Goal: Transaction & Acquisition: Purchase product/service

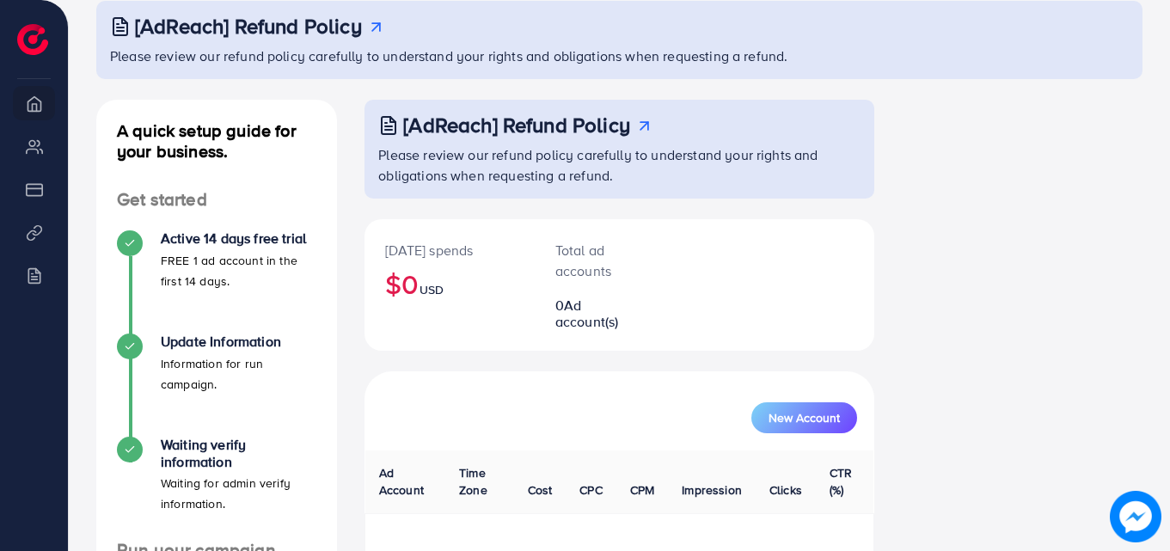
scroll to position [107, 0]
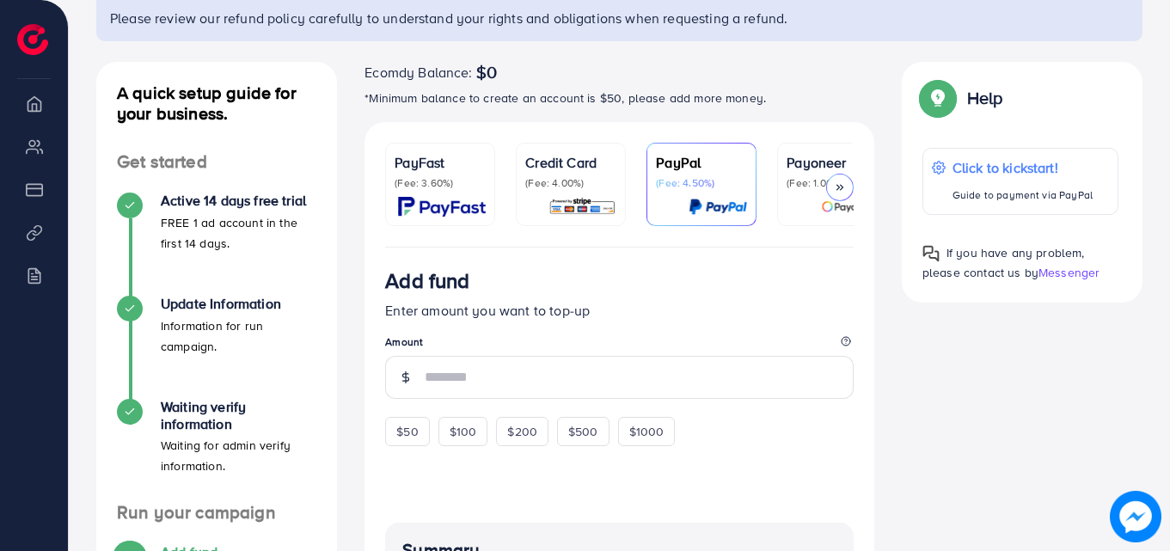
scroll to position [146, 0]
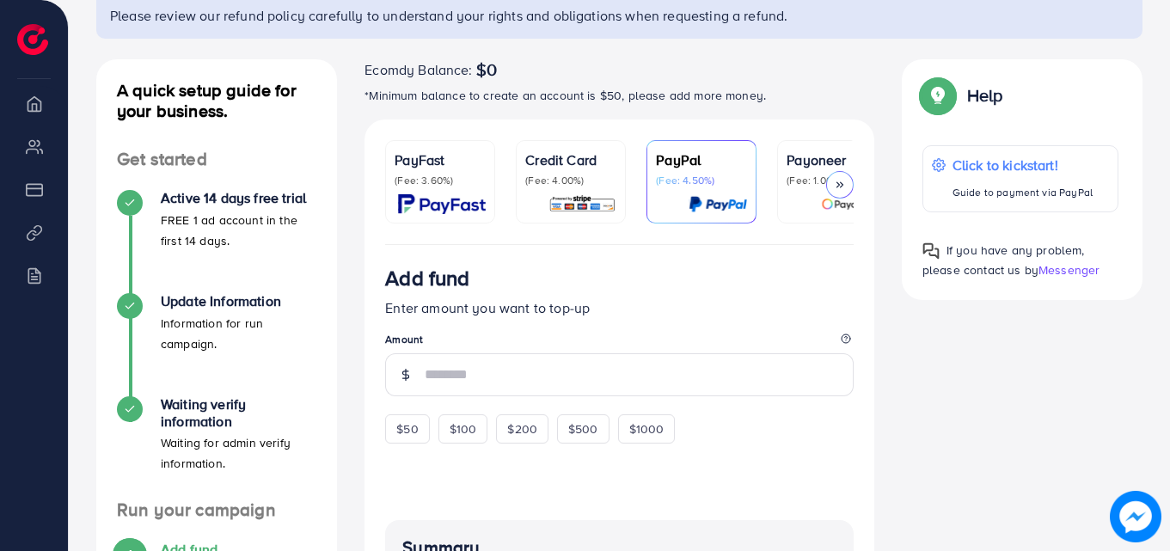
click at [50, 105] on li "Overview" at bounding box center [34, 103] width 68 height 34
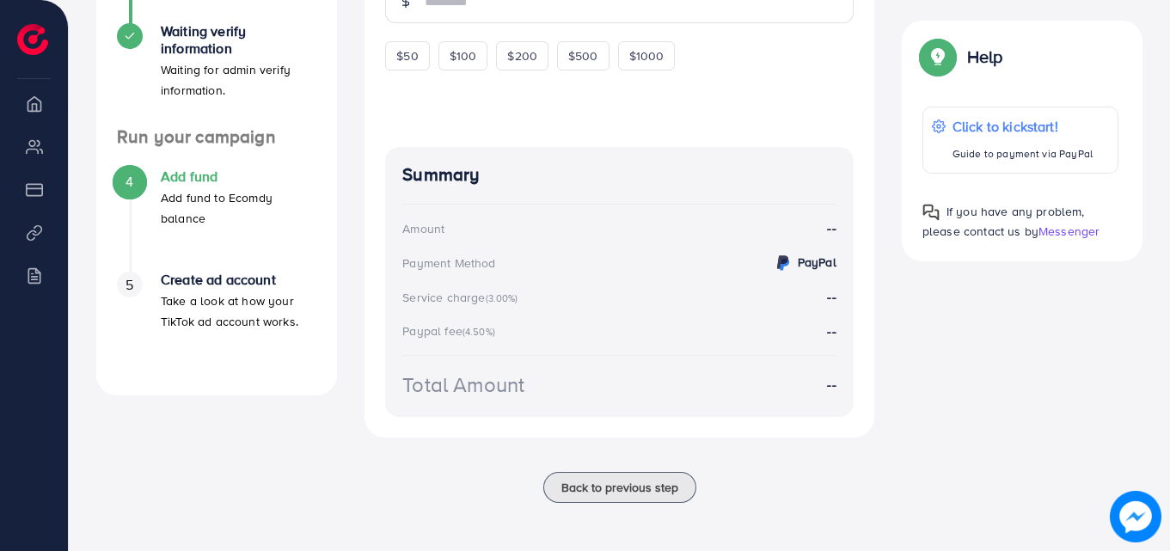
scroll to position [0, 0]
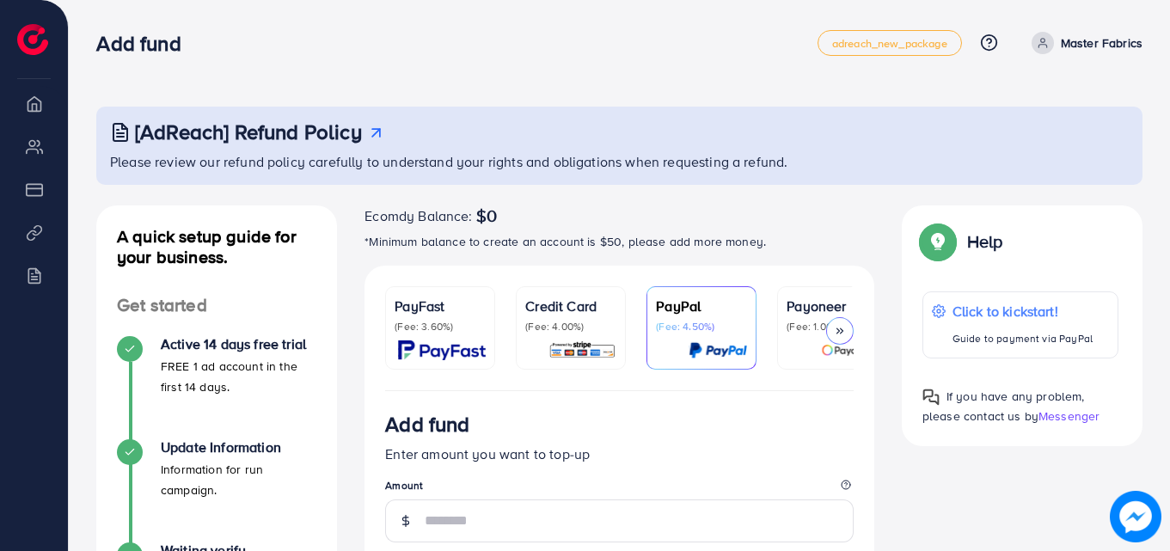
click at [1060, 37] on link "Master Fabrics" at bounding box center [1084, 43] width 118 height 22
click at [1046, 48] on icon at bounding box center [1043, 43] width 12 height 12
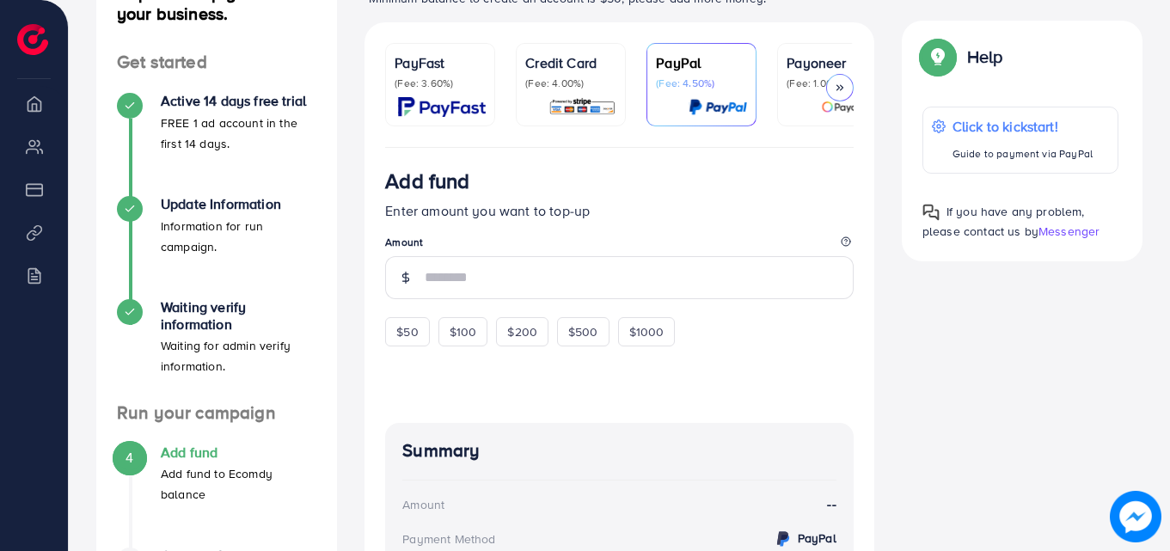
scroll to position [249, 0]
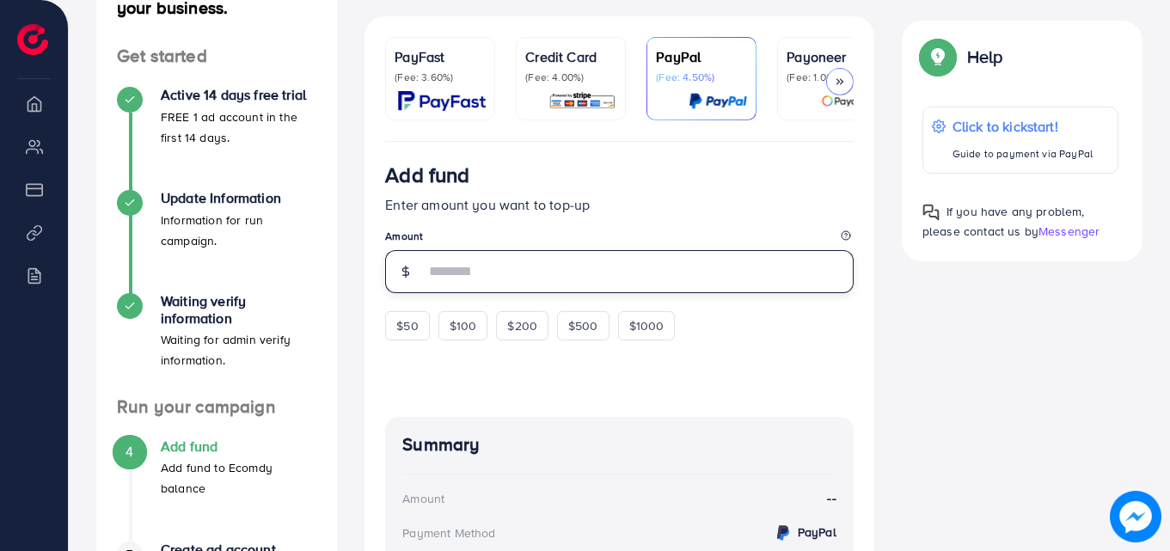
click at [636, 271] on input "number" at bounding box center [639, 271] width 429 height 43
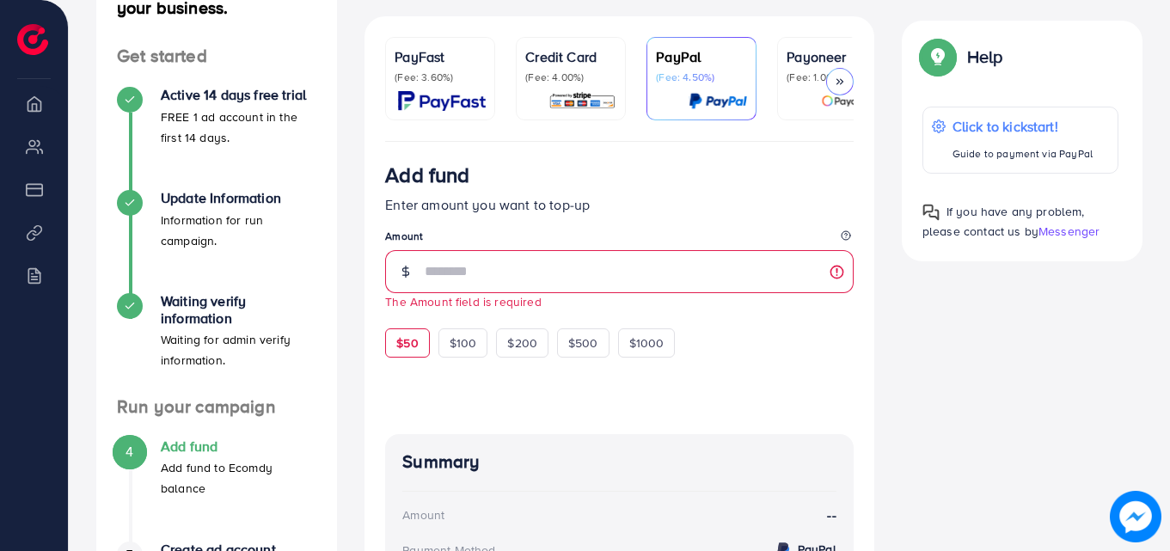
click at [418, 328] on div "$50 $100 $200 $500 $1000" at bounding box center [561, 341] width 352 height 34
click at [414, 345] on span "$50" at bounding box center [406, 342] width 21 height 17
type input "**"
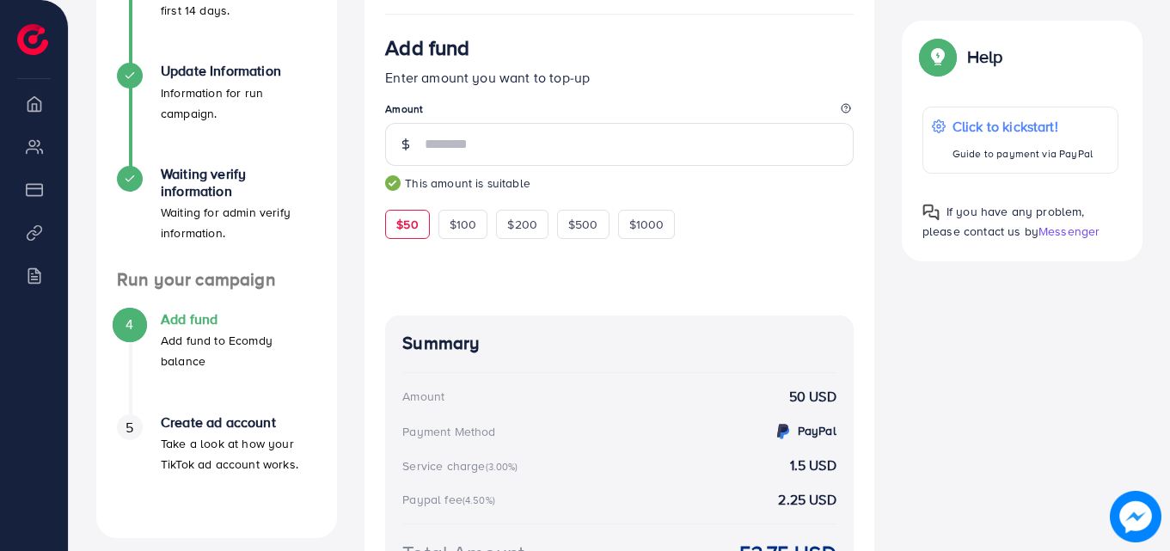
scroll to position [549, 0]
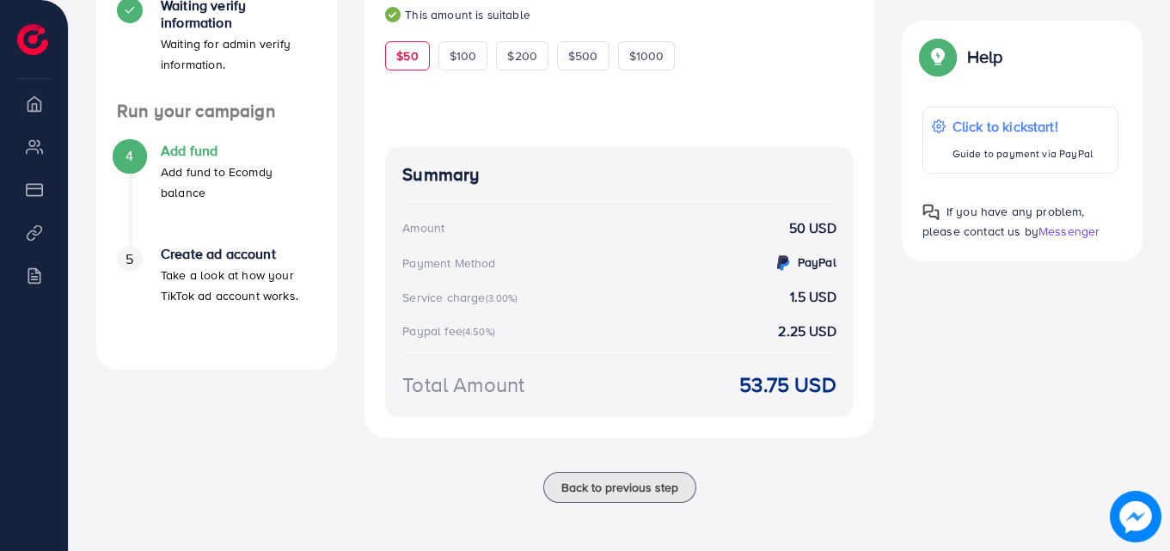
click at [819, 389] on strong "53.75 USD" at bounding box center [787, 385] width 96 height 30
copy div "70.11 LOR Ip dol sita con adipisc, elitse doeiusm te in Utlaboree DO magnaali E…"
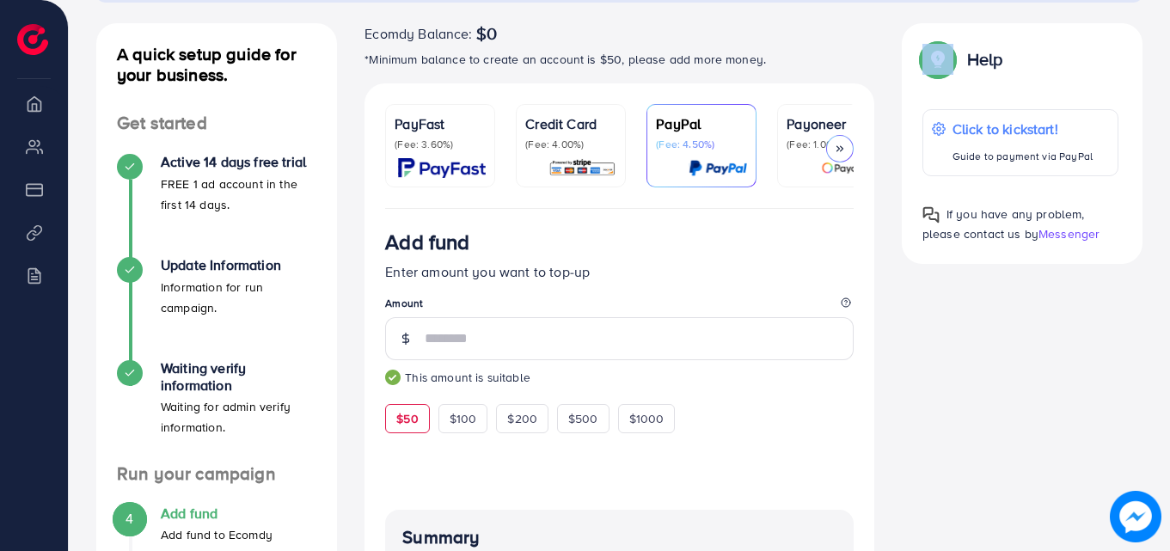
scroll to position [181, 0]
click at [588, 124] on p "Credit Card" at bounding box center [570, 124] width 91 height 21
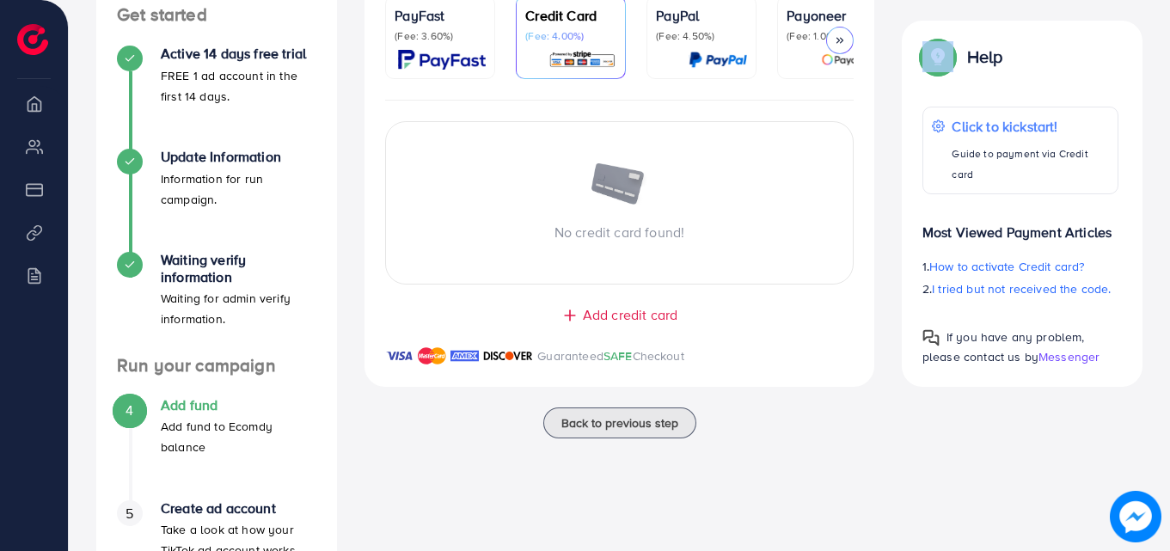
scroll to position [262, 0]
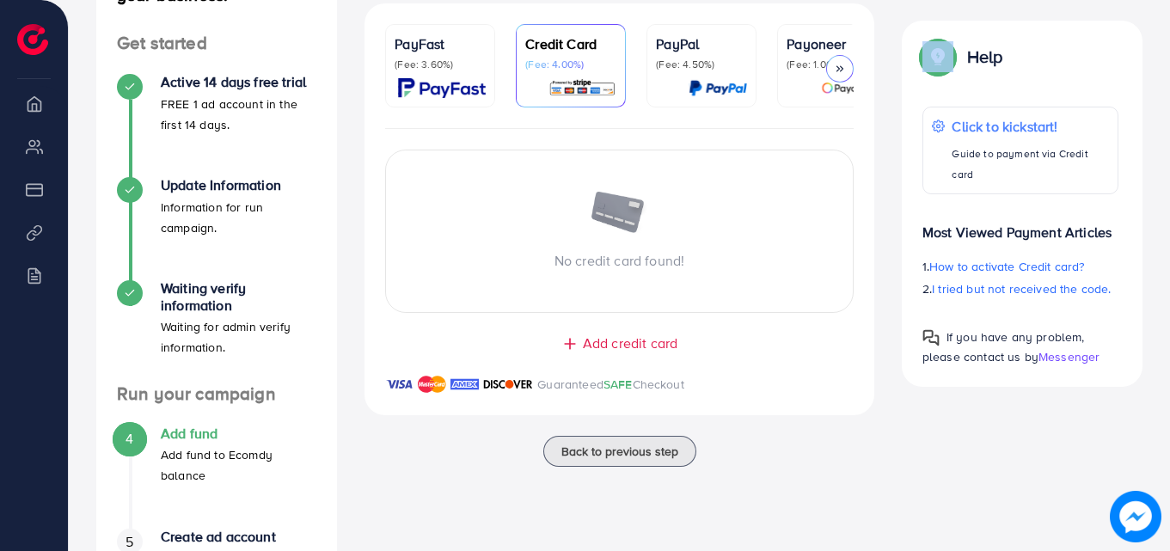
click at [455, 79] on img at bounding box center [442, 88] width 88 height 20
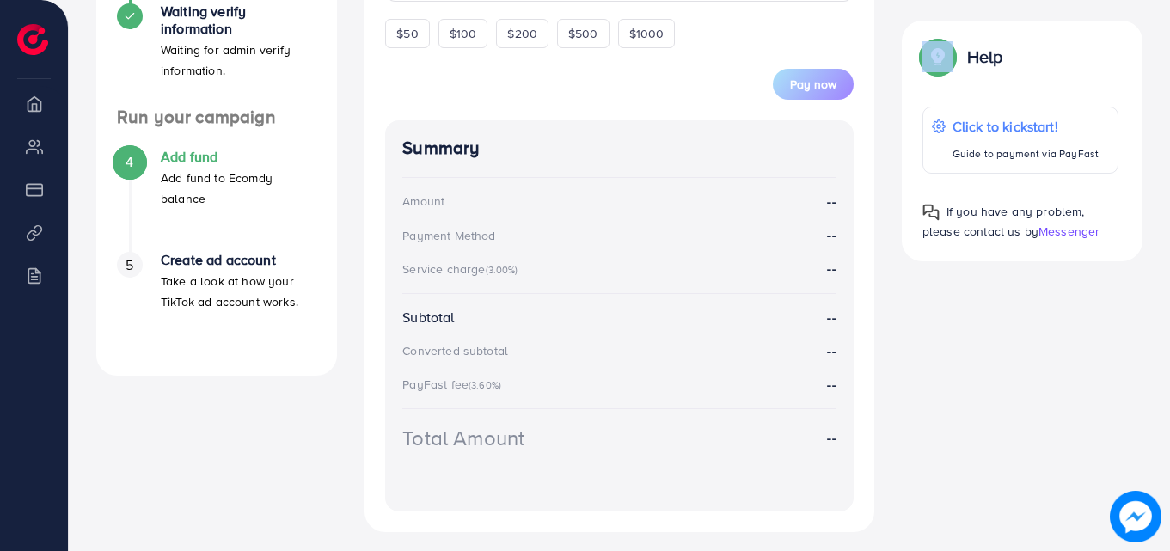
scroll to position [542, 0]
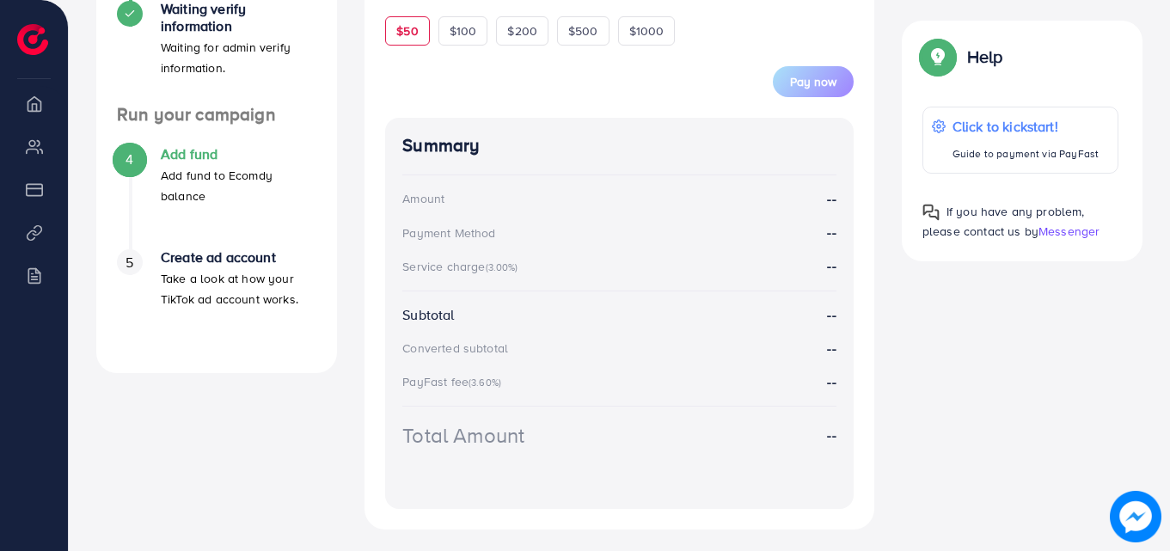
click at [395, 29] on div "$50" at bounding box center [407, 30] width 44 height 29
type input "**"
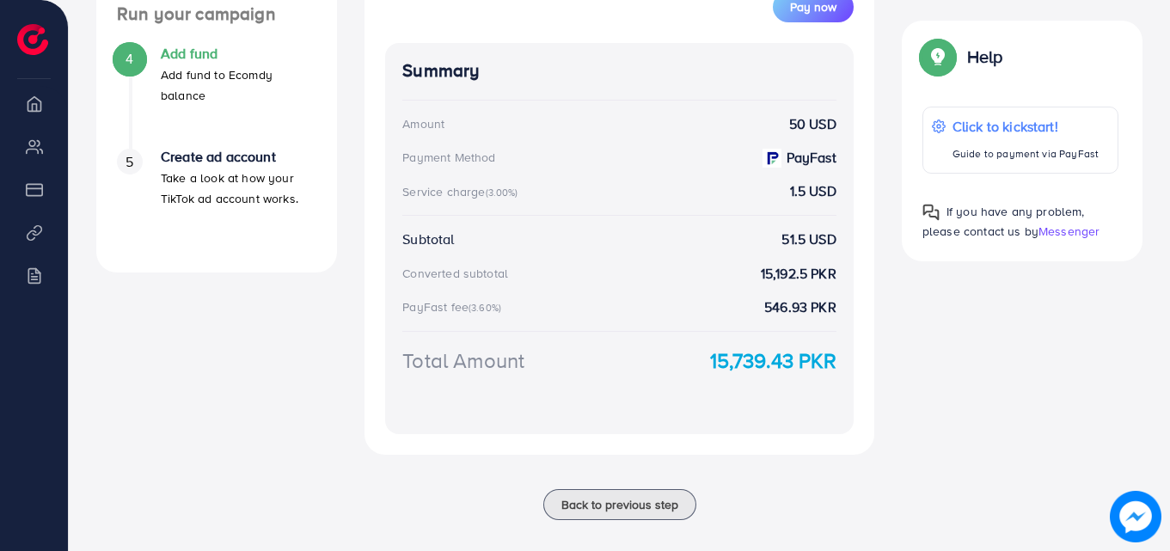
scroll to position [643, 0]
click at [785, 243] on strong "51.5 USD" at bounding box center [809, 239] width 54 height 20
click at [822, 239] on strong "51.5 USD" at bounding box center [809, 239] width 54 height 20
click at [823, 196] on strong "1.5 USD" at bounding box center [813, 191] width 46 height 20
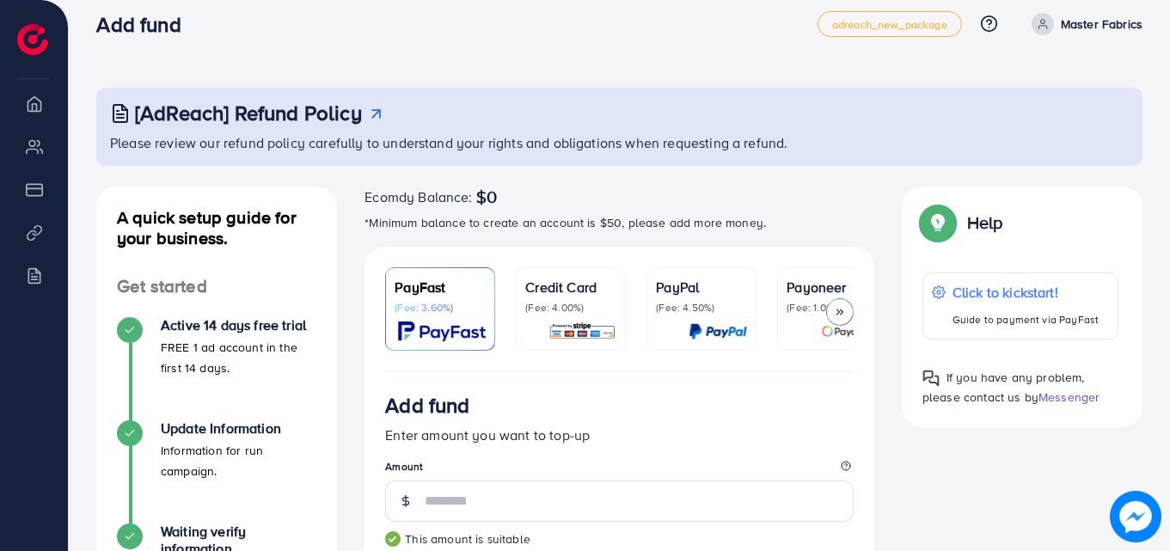
scroll to position [0, 0]
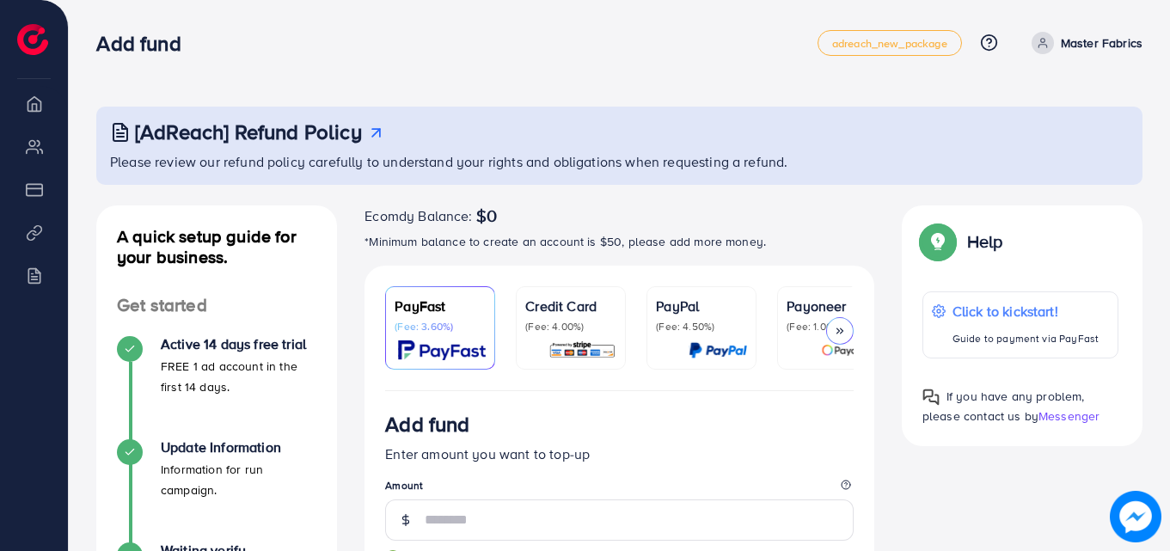
click at [794, 326] on p "(Fee: 1.00%)" at bounding box center [832, 327] width 91 height 14
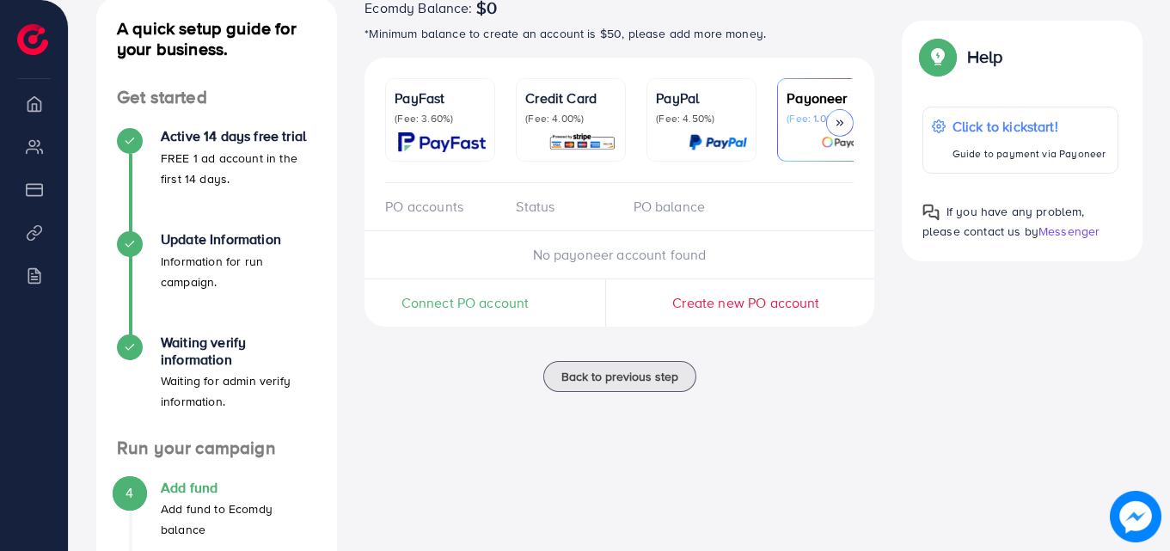
scroll to position [192, 0]
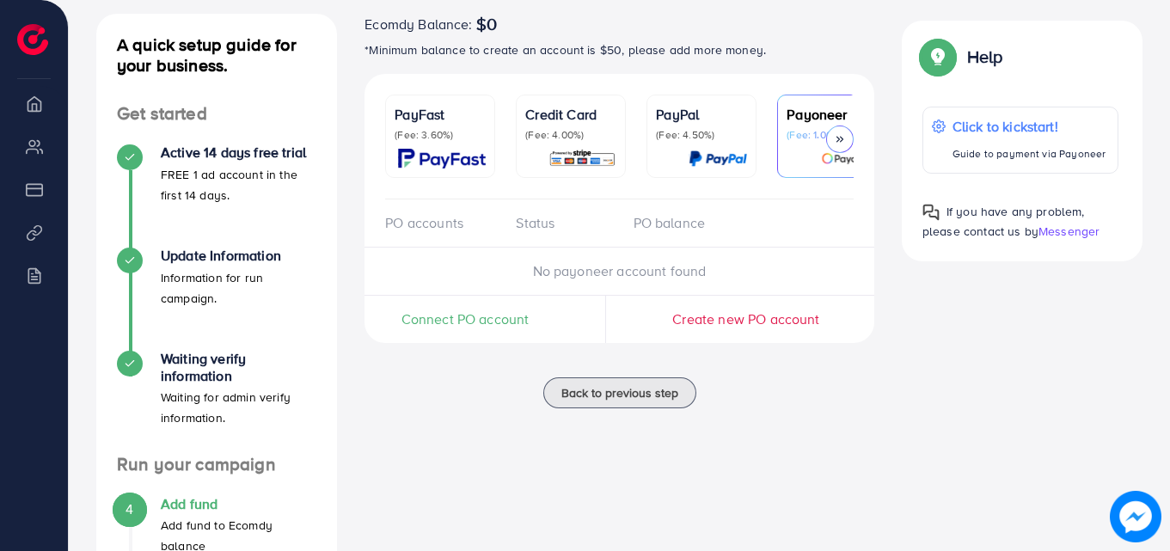
click at [806, 150] on div at bounding box center [832, 159] width 91 height 20
click at [596, 102] on link "Credit Card (Fee: 4.00%)" at bounding box center [571, 136] width 110 height 83
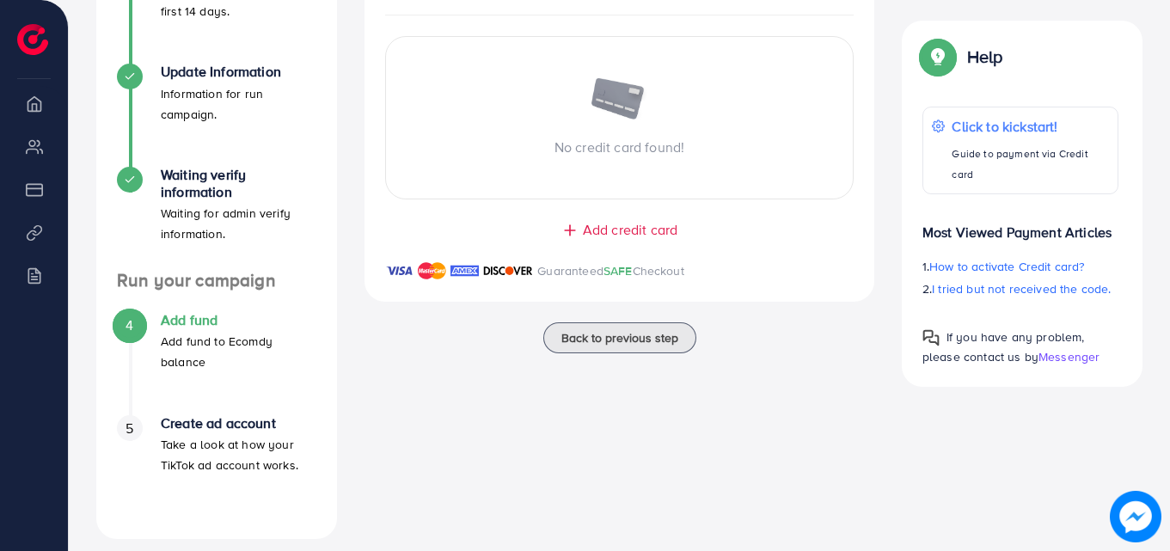
scroll to position [391, 0]
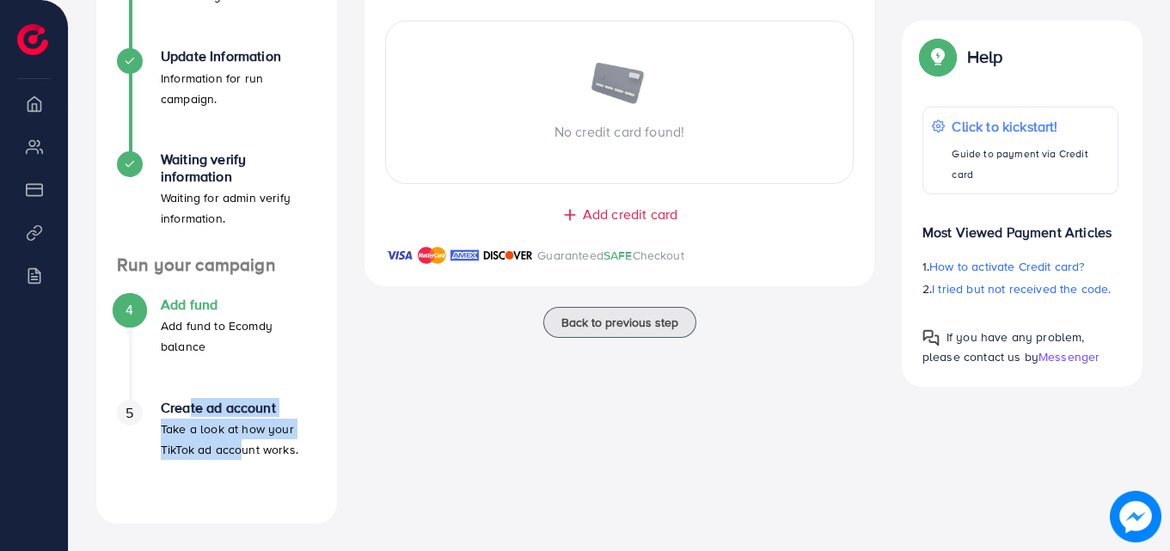
drag, startPoint x: 181, startPoint y: 410, endPoint x: 253, endPoint y: 448, distance: 81.5
click at [253, 448] on div "Create ad account Take a look at how your TikTok ad account works." at bounding box center [239, 430] width 156 height 60
click at [326, 459] on li "5 Create ad account Take a look at how your TikTok ad account works." at bounding box center [216, 451] width 241 height 103
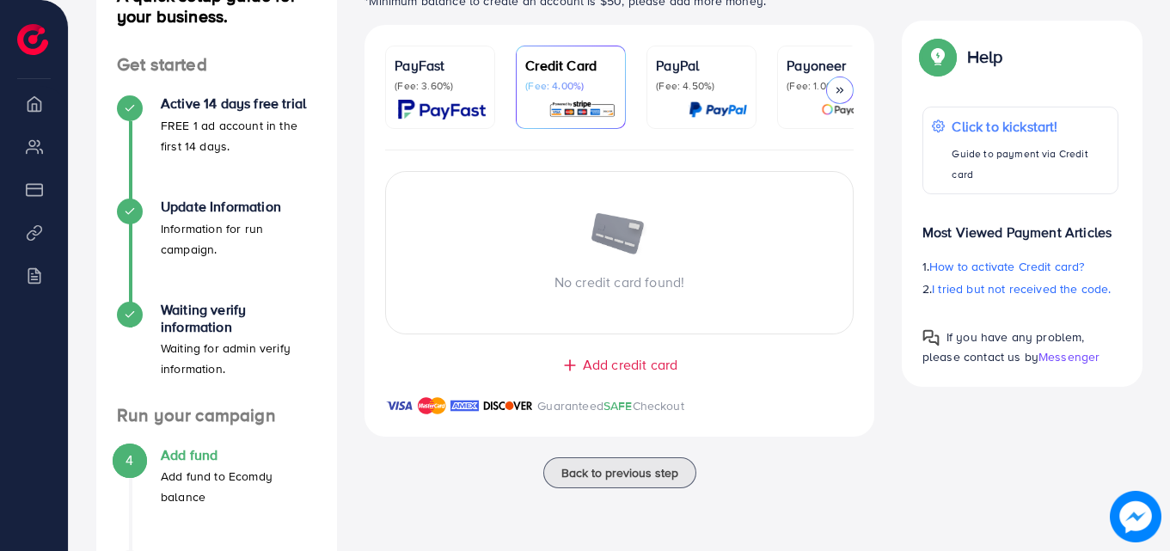
scroll to position [0, 0]
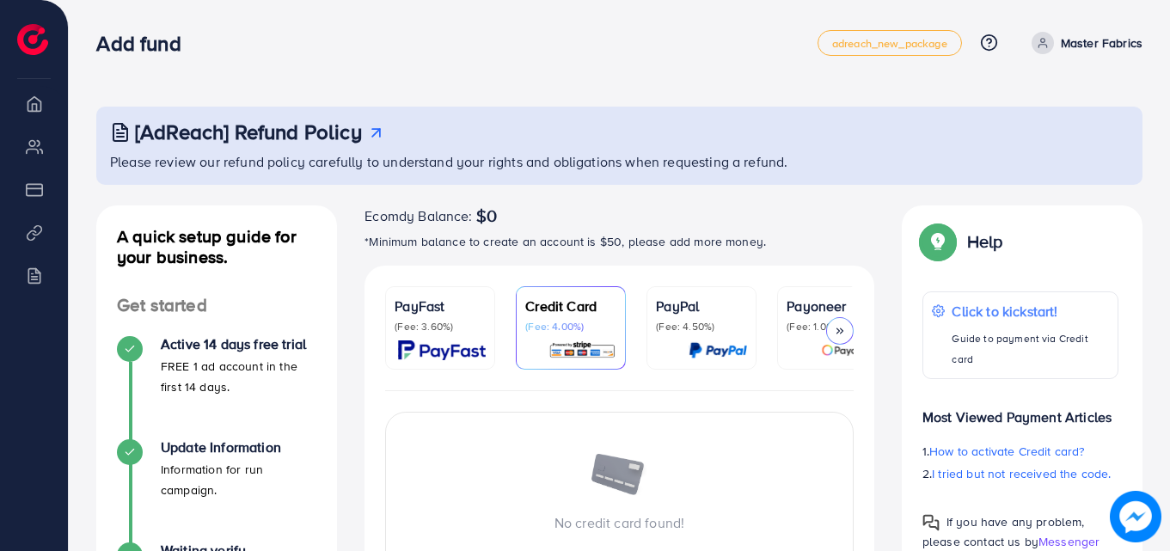
drag, startPoint x: 477, startPoint y: 165, endPoint x: 321, endPoint y: 129, distance: 160.6
click at [321, 129] on h3 "[AdReach] Refund Policy" at bounding box center [248, 132] width 227 height 25
click at [456, 309] on p "PayFast" at bounding box center [440, 306] width 91 height 21
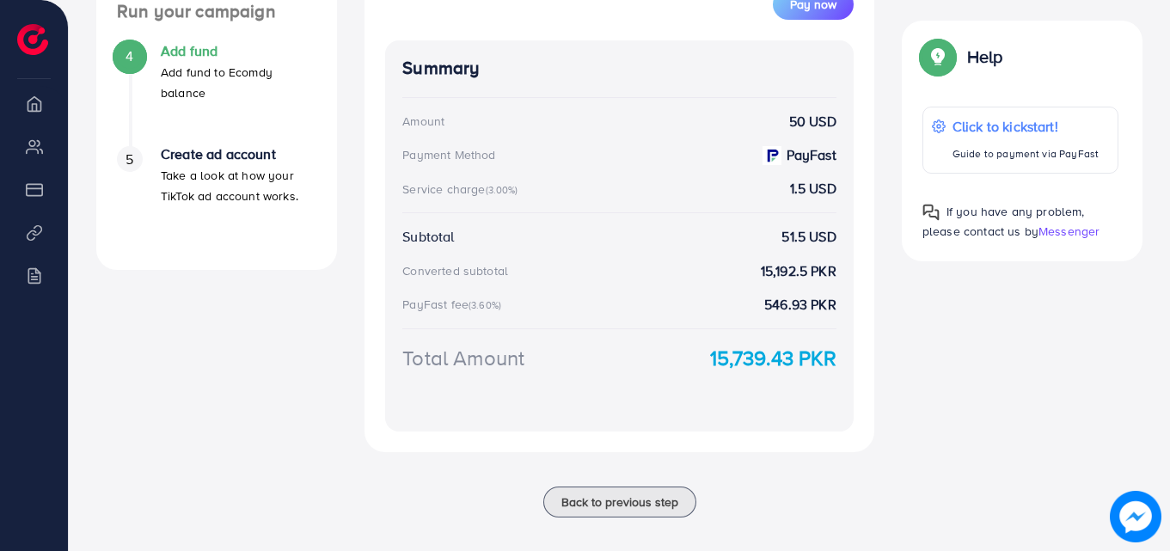
scroll to position [213, 0]
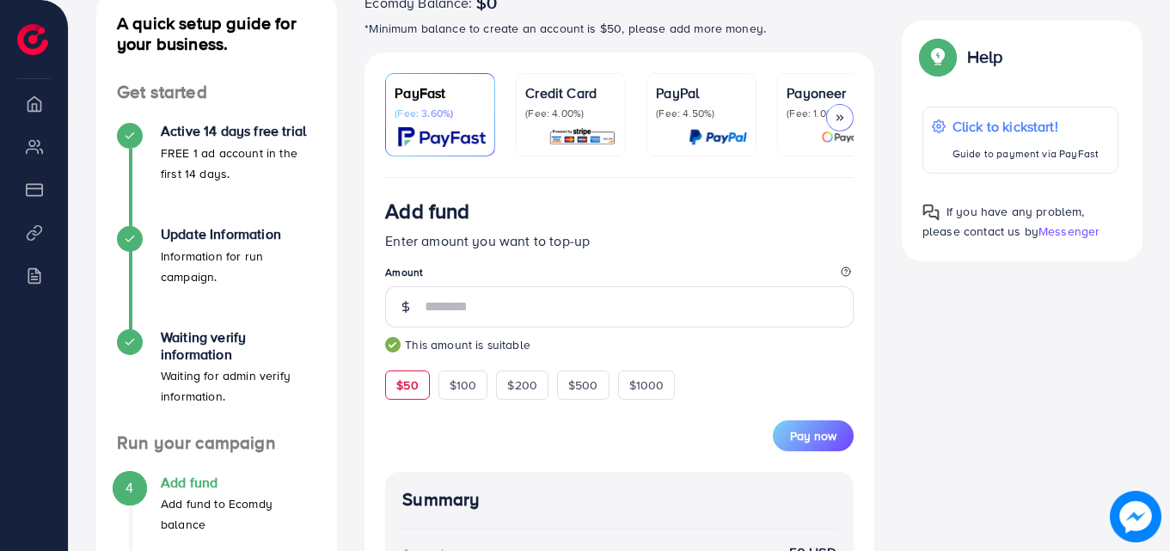
click at [553, 144] on img at bounding box center [583, 137] width 68 height 20
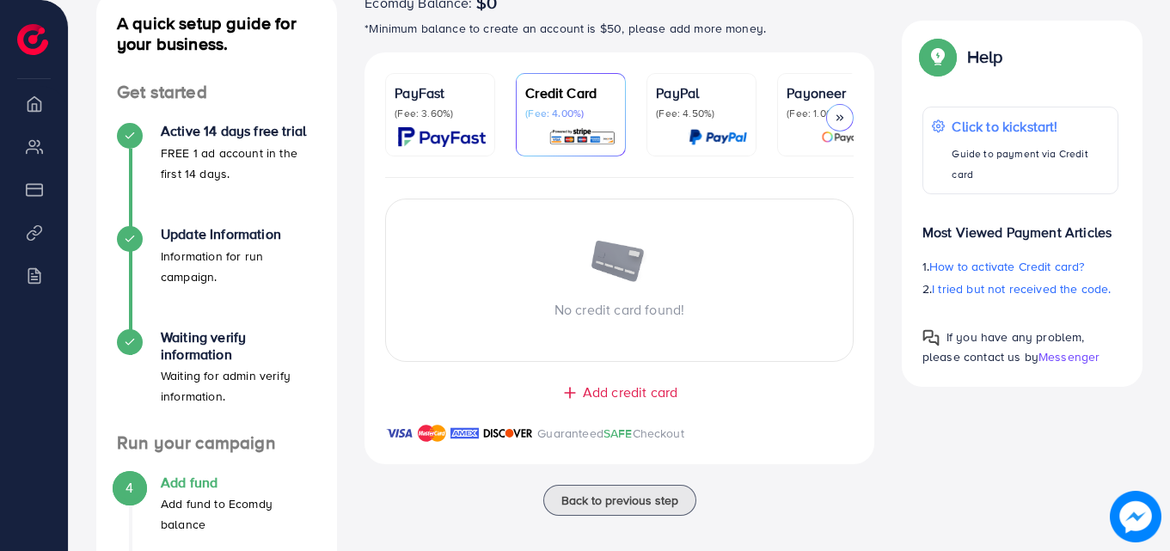
click at [589, 402] on span "Add credit card" at bounding box center [630, 393] width 95 height 20
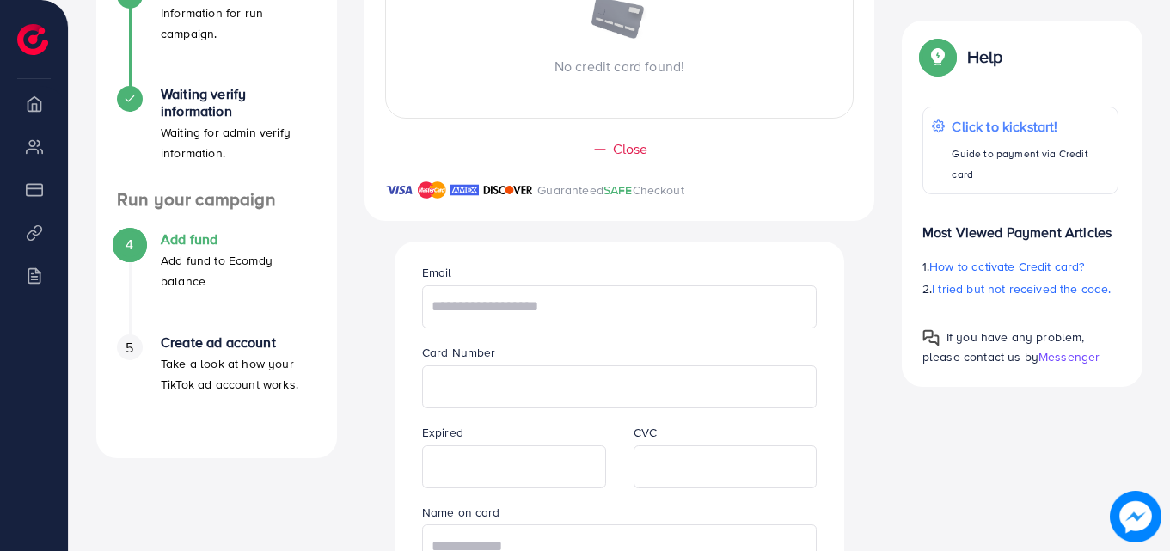
scroll to position [452, 0]
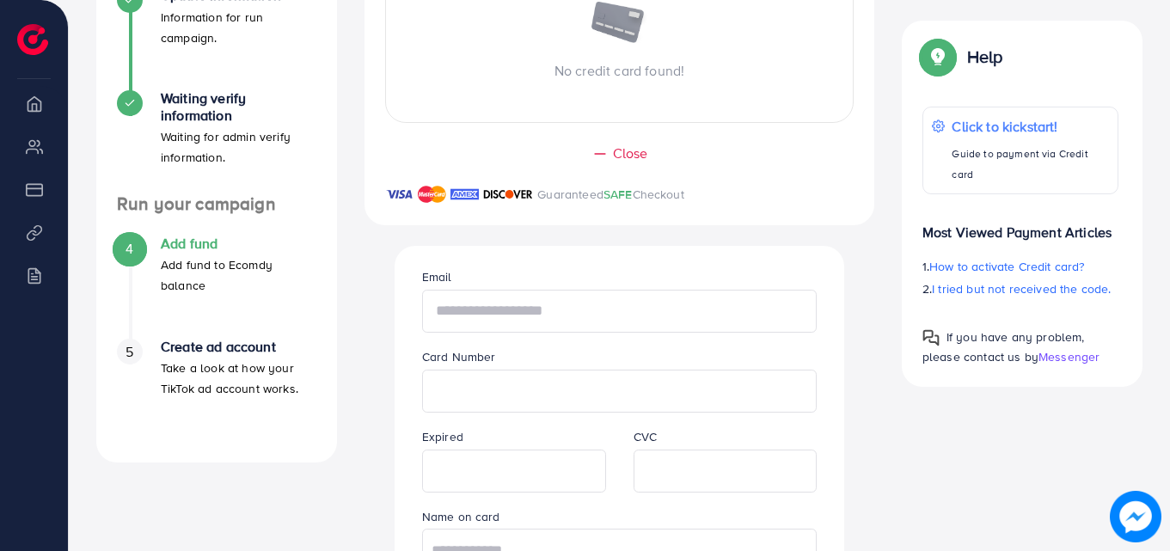
click at [608, 333] on input "text" at bounding box center [619, 311] width 395 height 43
type input "**********"
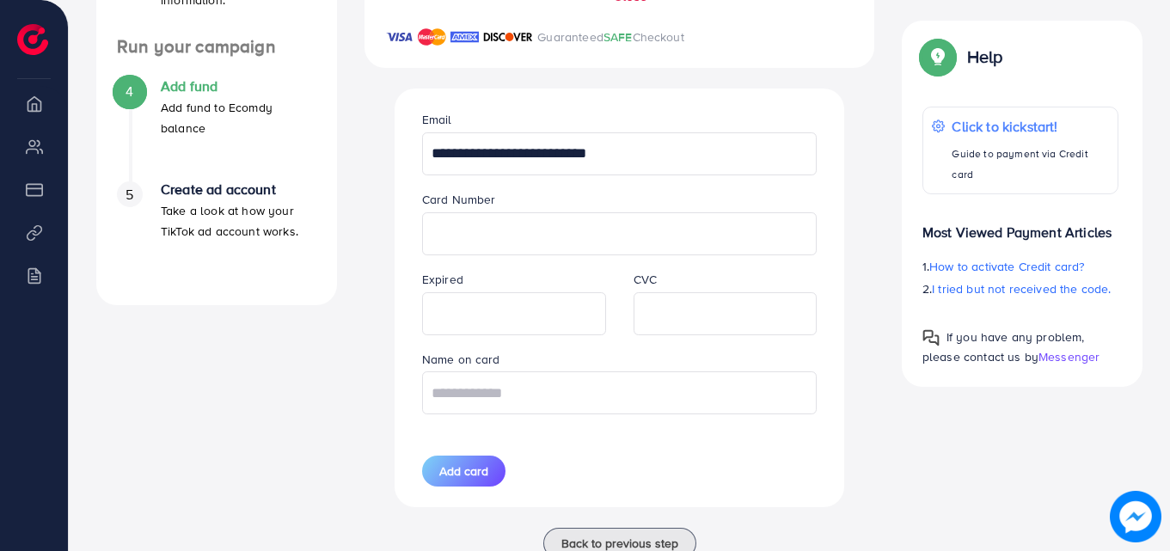
scroll to position [618, 0]
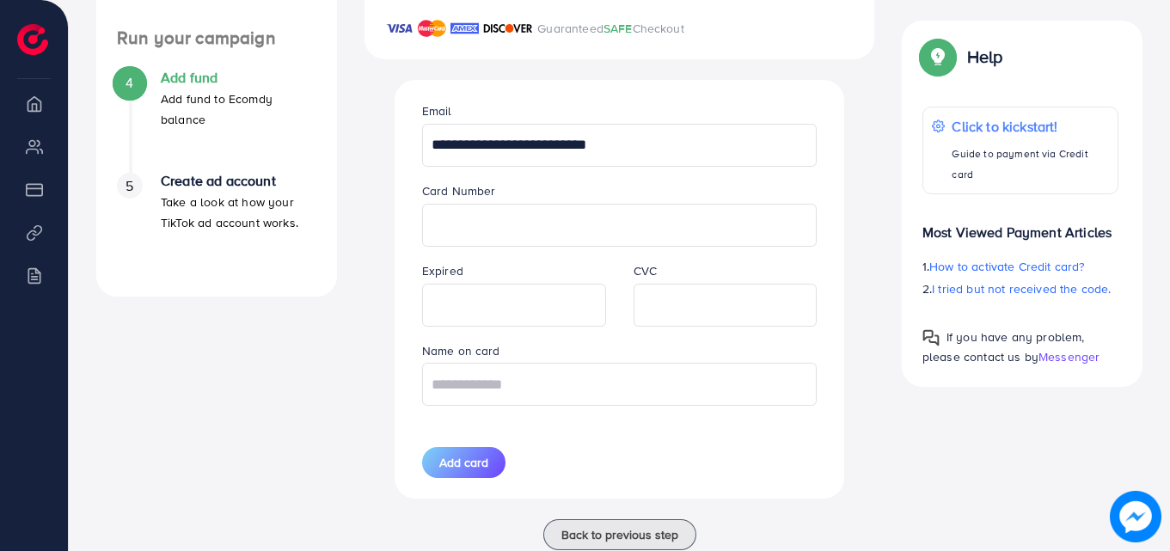
click at [475, 440] on div "**********" at bounding box center [619, 289] width 423 height 419
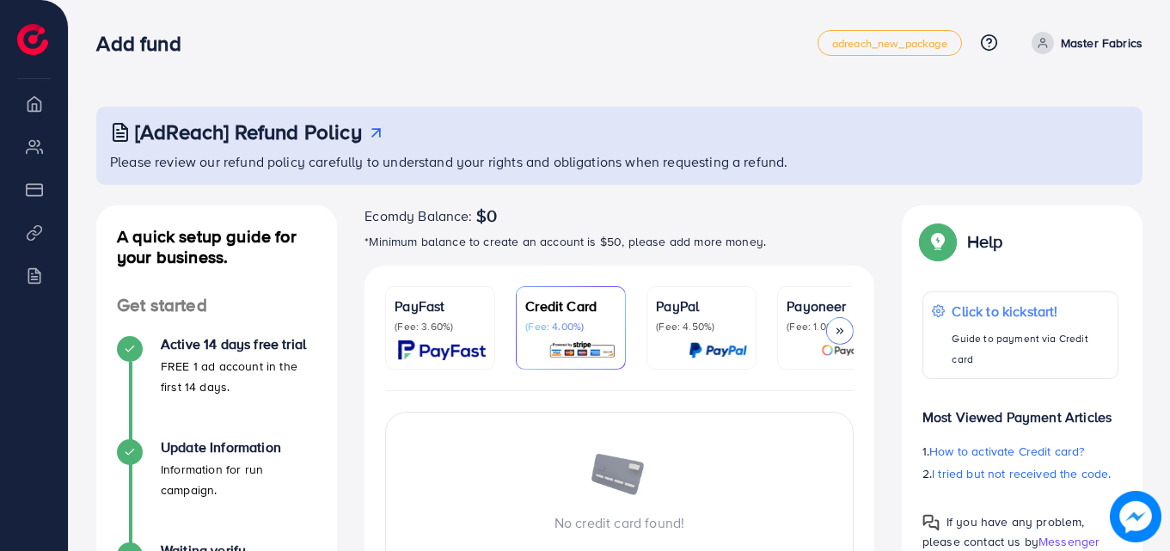
scroll to position [13, 0]
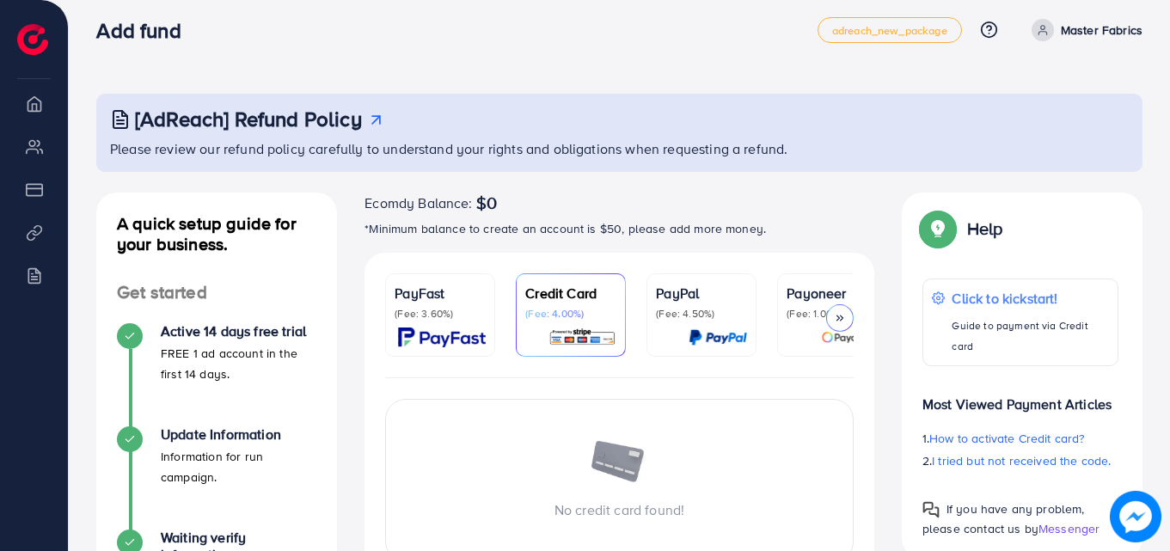
click at [504, 398] on div "No credit card found! Close Guaranteed SAFE Checkout" at bounding box center [620, 521] width 510 height 286
drag, startPoint x: 504, startPoint y: 398, endPoint x: 504, endPoint y: 378, distance: 19.8
click at [504, 398] on div "No credit card found! Close Guaranteed SAFE Checkout" at bounding box center [620, 521] width 510 height 286
click at [504, 395] on div "No credit card found! Close Guaranteed SAFE Checkout" at bounding box center [620, 521] width 510 height 286
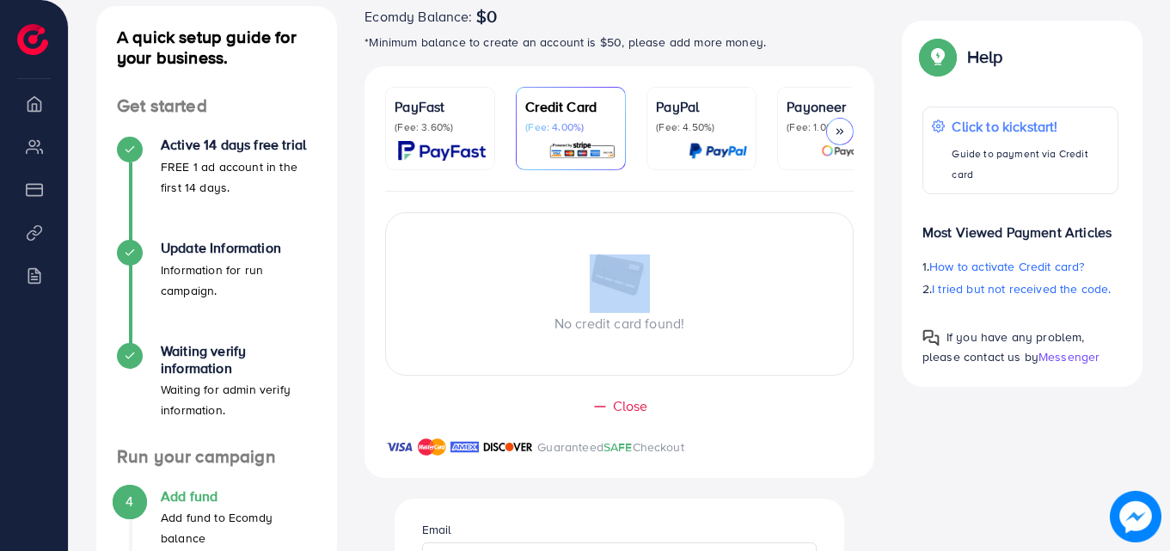
scroll to position [202, 0]
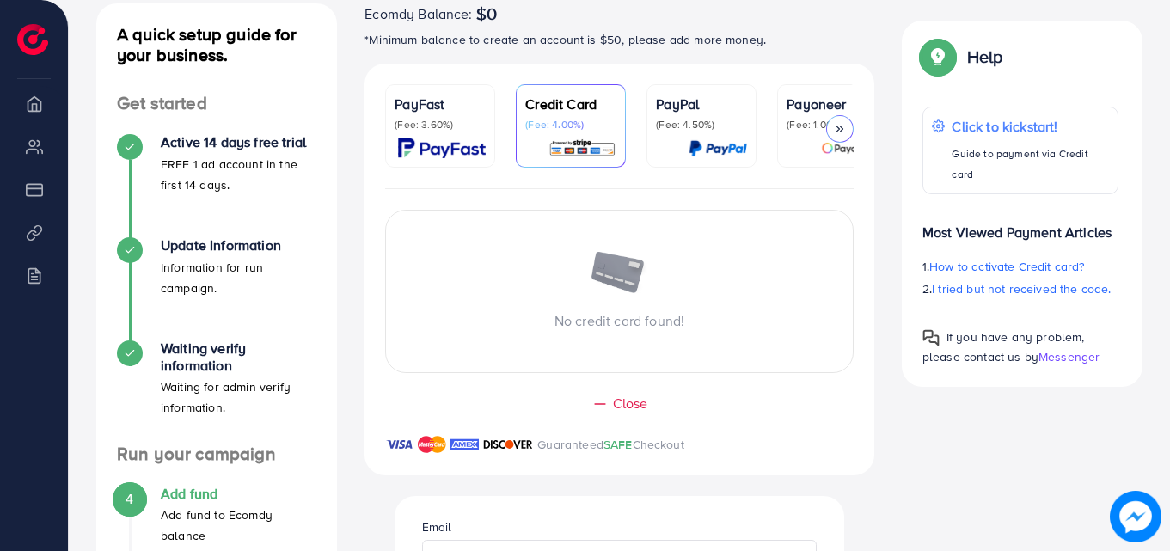
click at [759, 388] on div "No credit card found! Close Guaranteed SAFE Checkout" at bounding box center [620, 332] width 510 height 286
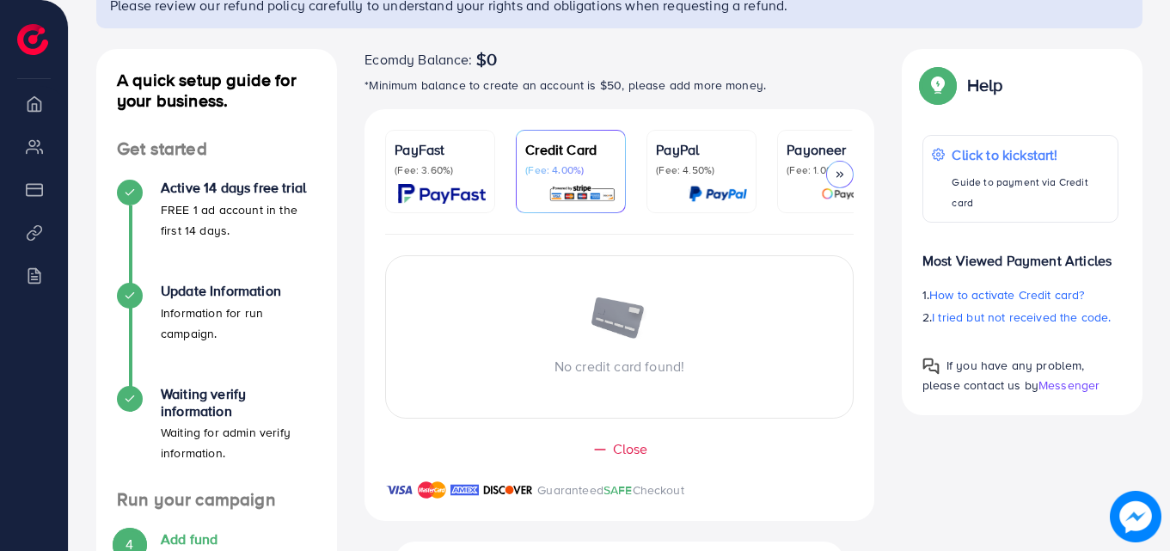
scroll to position [0, 0]
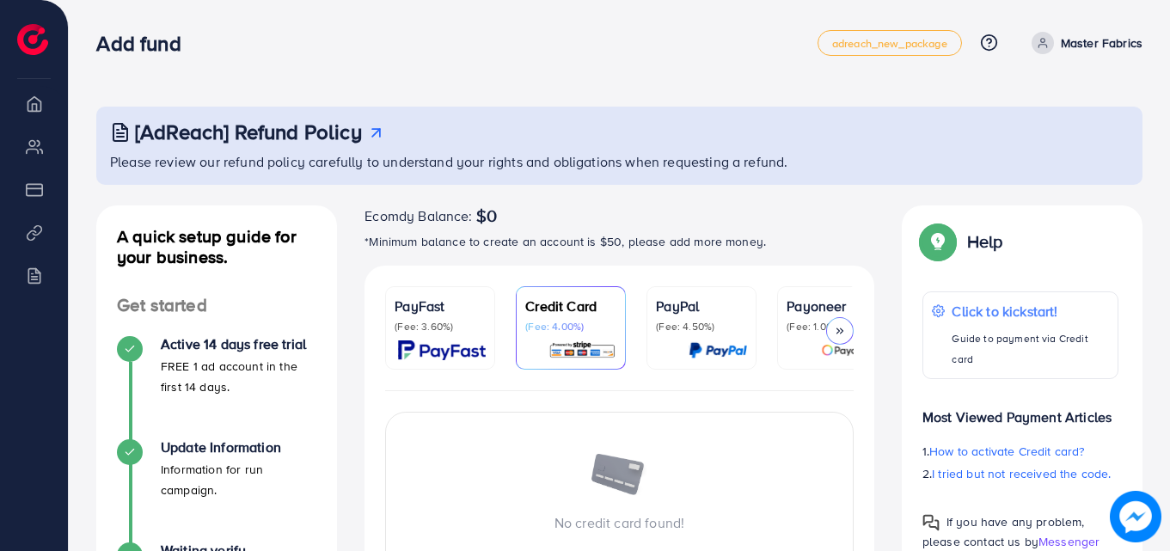
click at [34, 38] on img at bounding box center [32, 39] width 31 height 31
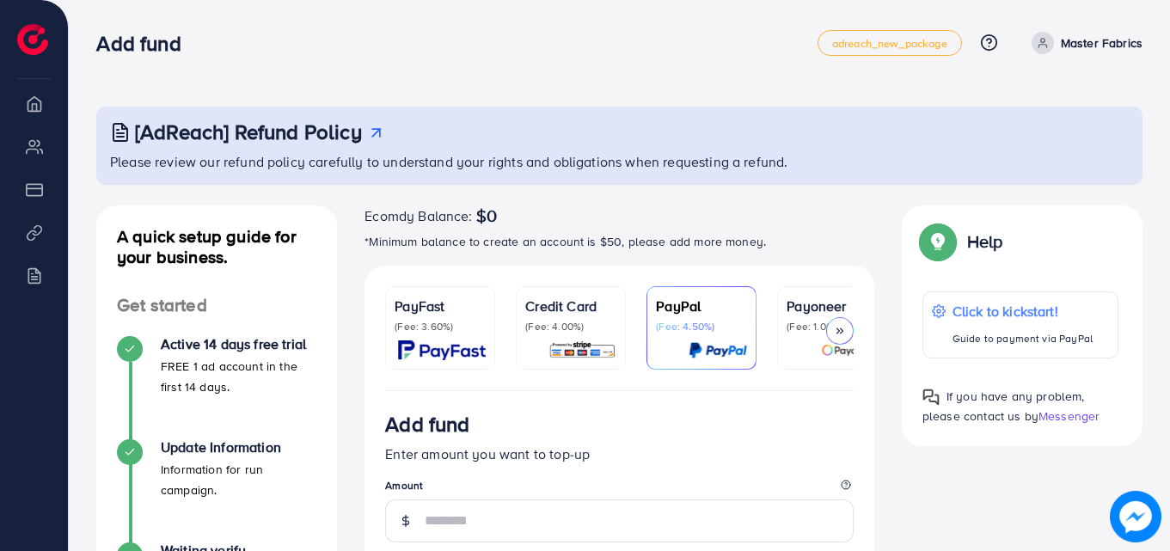
click at [1051, 47] on span at bounding box center [1043, 43] width 22 height 22
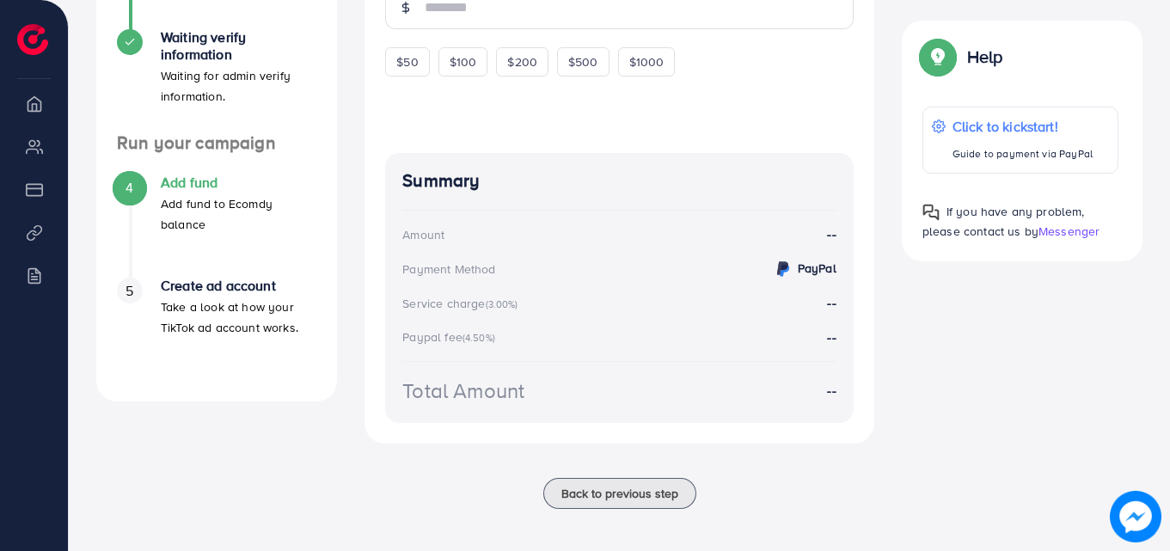
scroll to position [524, 0]
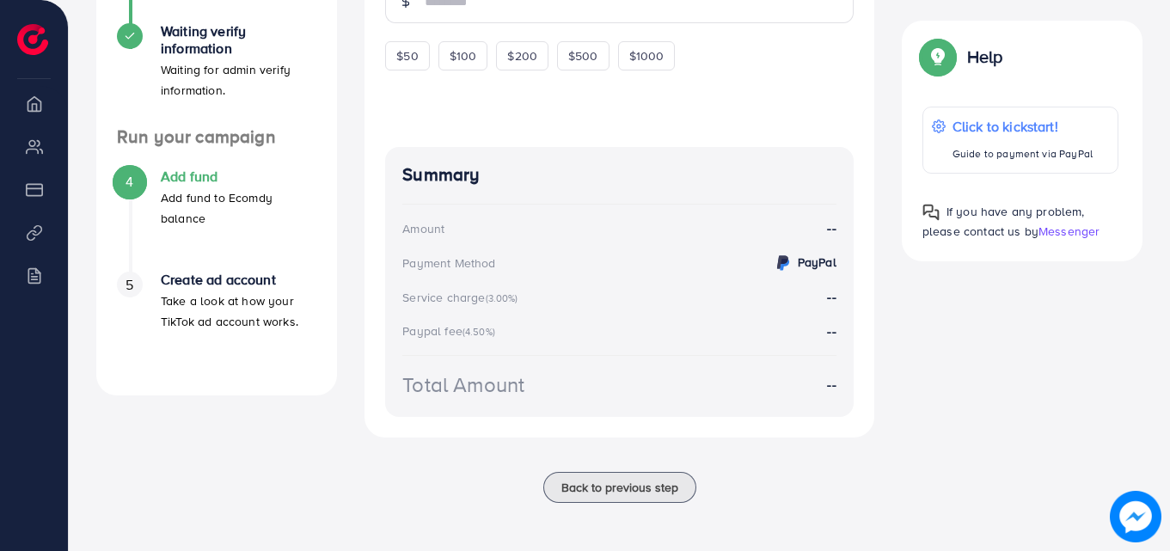
click at [130, 284] on span "5" at bounding box center [130, 285] width 8 height 20
click at [235, 294] on p "Take a look at how your TikTok ad account works." at bounding box center [239, 311] width 156 height 41
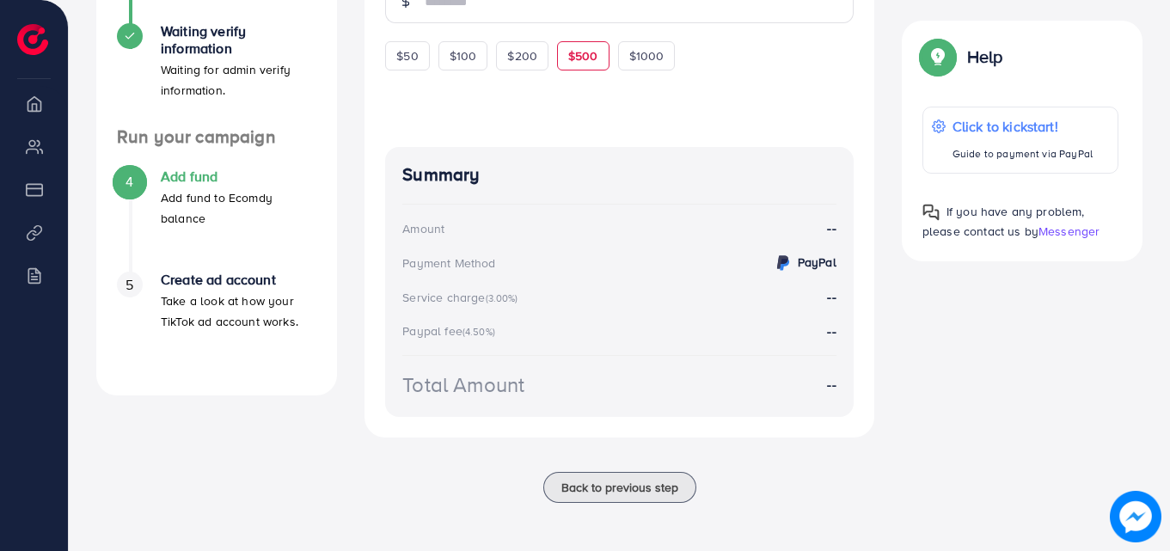
click at [583, 58] on span "$500" at bounding box center [583, 55] width 30 height 17
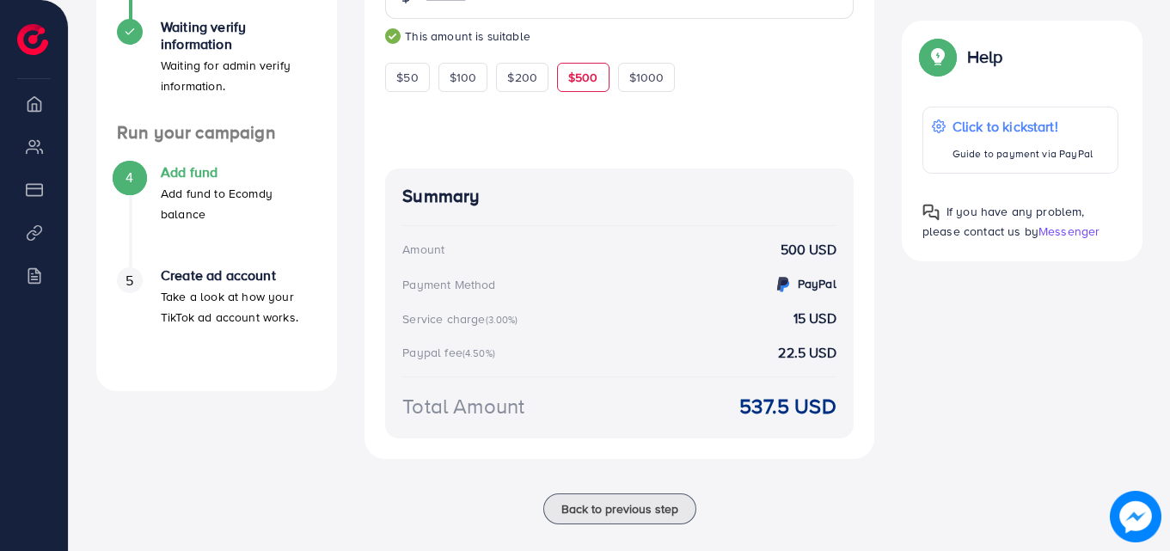
scroll to position [549, 0]
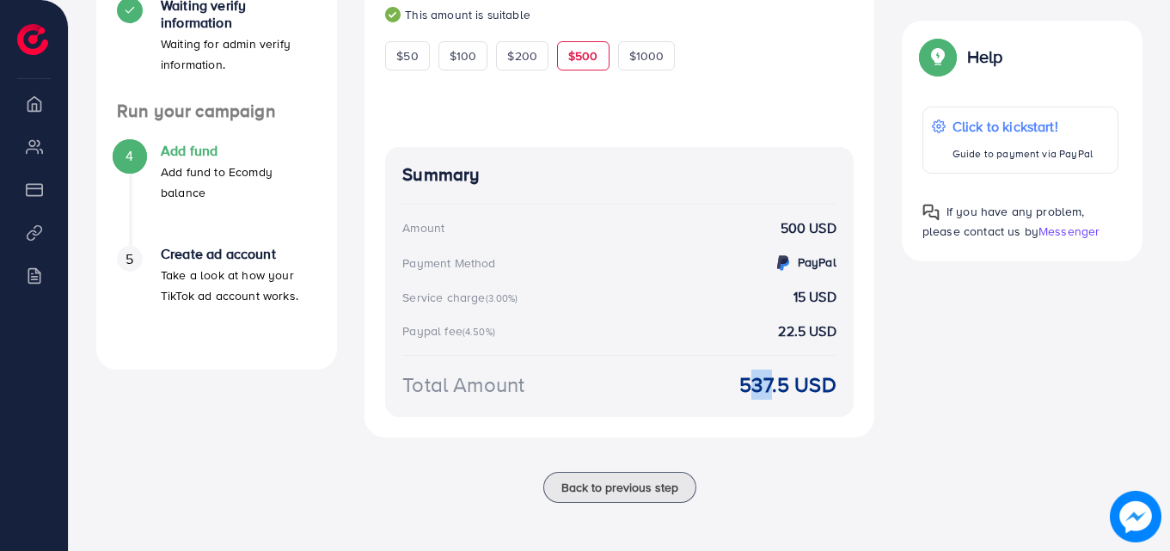
drag, startPoint x: 739, startPoint y: 396, endPoint x: 763, endPoint y: 384, distance: 26.9
click at [763, 384] on div "Total Amount 537.5 USD" at bounding box center [619, 385] width 434 height 30
click at [763, 384] on strong "537.5 USD" at bounding box center [787, 385] width 96 height 30
click at [793, 403] on div "Summary Amount 500 USD Payment Method PayPal Service charge (3.00%) 15 USD Payp…" at bounding box center [619, 281] width 469 height 269
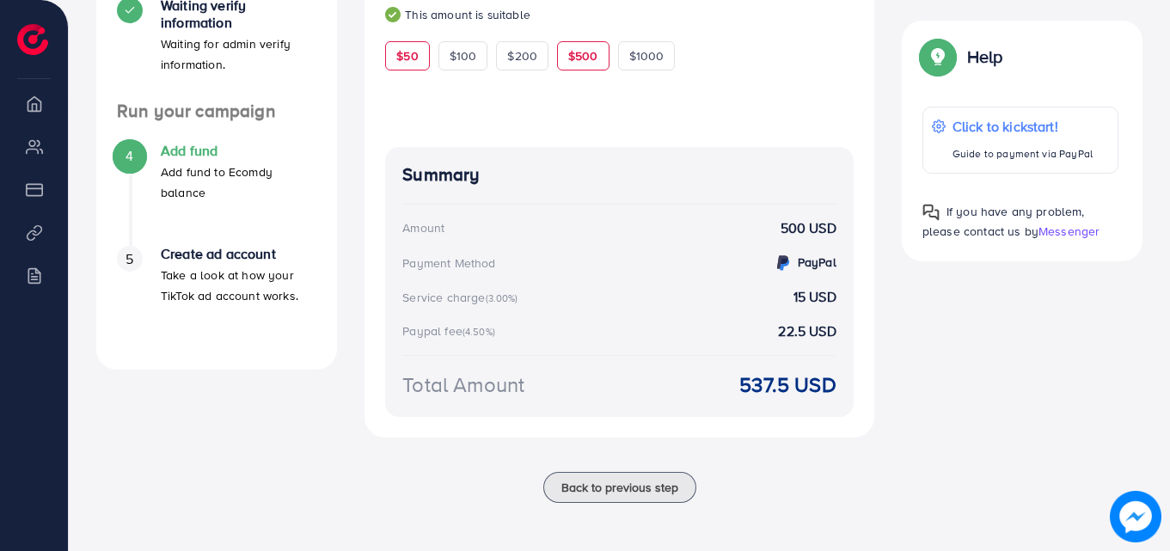
click at [405, 50] on span "$50" at bounding box center [406, 55] width 21 height 17
click at [493, 88] on div at bounding box center [619, 98] width 469 height 56
click at [882, 296] on div "PayFast (Fee: 3.60%) Credit Card (Fee: 4.00%) PayPal (Fee: 4.50%) Payoneer (Fee…" at bounding box center [619, 96] width 537 height 751
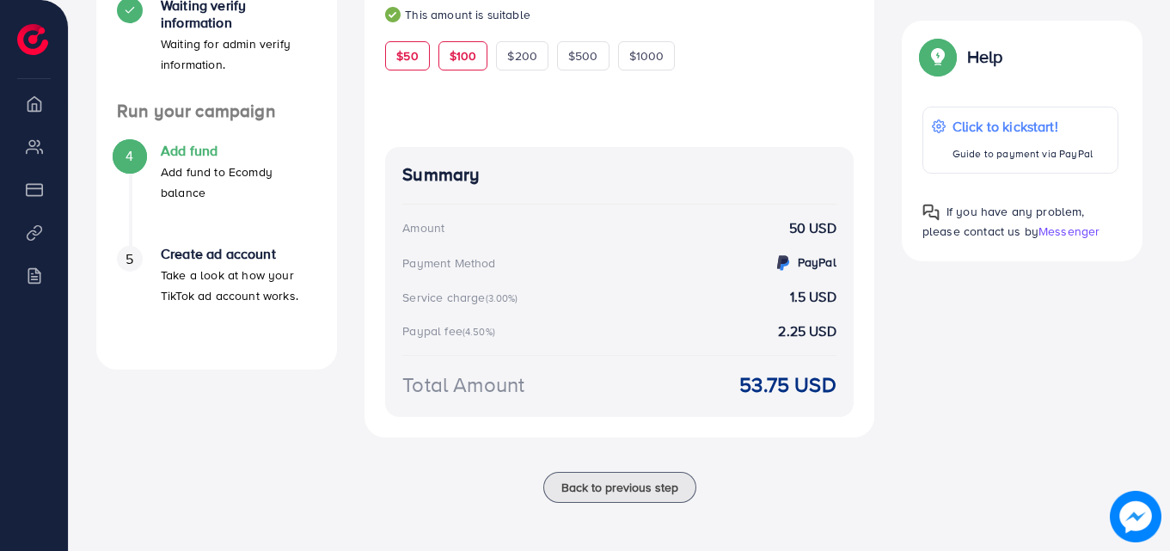
click at [447, 64] on div "$100" at bounding box center [463, 55] width 50 height 29
click at [518, 68] on div "$200" at bounding box center [522, 55] width 52 height 29
click at [553, 63] on div "$50 $100 $200 $500 $1000" at bounding box center [561, 54] width 352 height 34
click at [415, 45] on div "$50" at bounding box center [407, 55] width 44 height 29
type input "**"
